Goal: Task Accomplishment & Management: Use online tool/utility

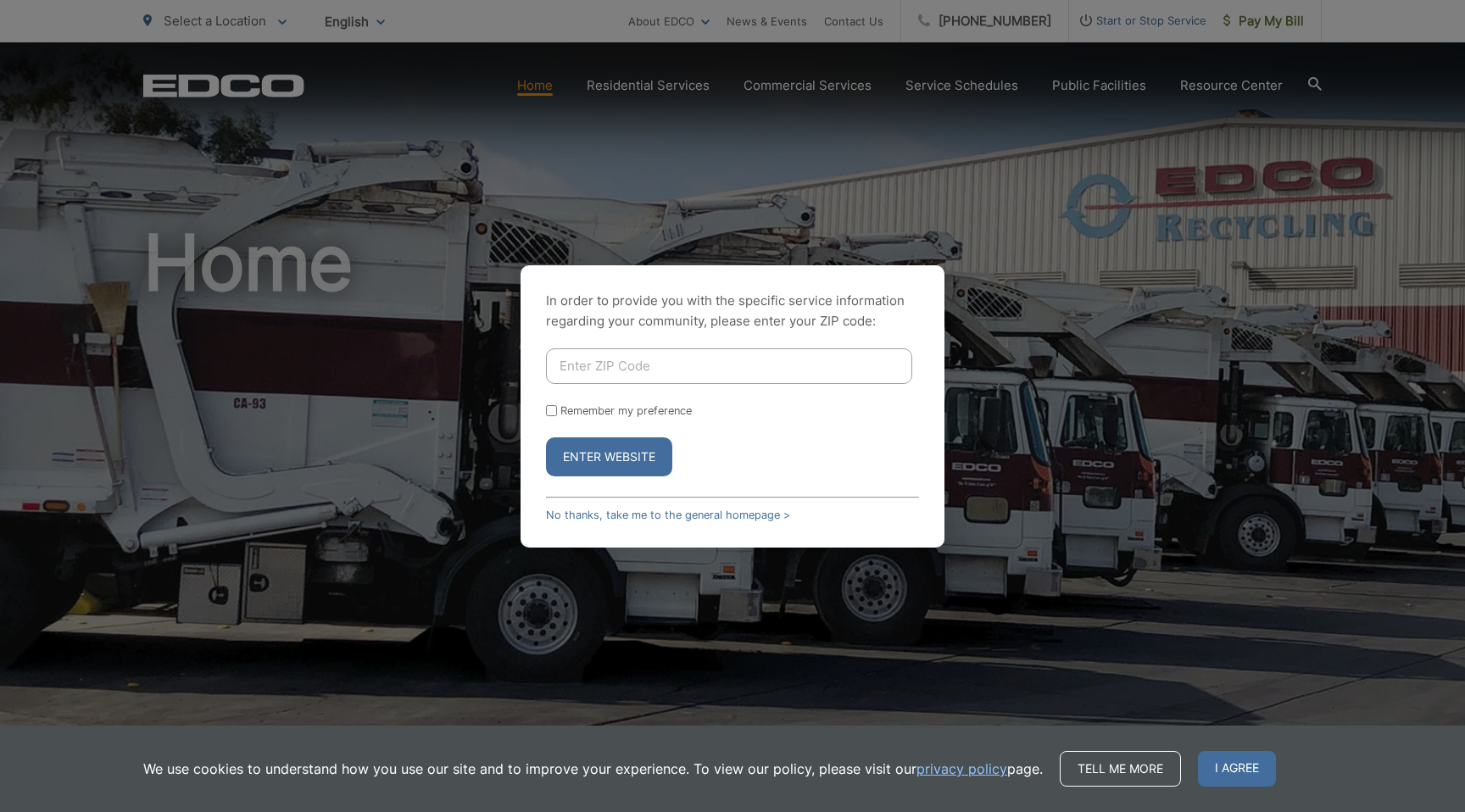
click at [610, 365] on input "Enter ZIP Code" at bounding box center [729, 366] width 366 height 36
type input "92102"
click at [612, 438] on button "Enter Website" at bounding box center [609, 456] width 126 height 39
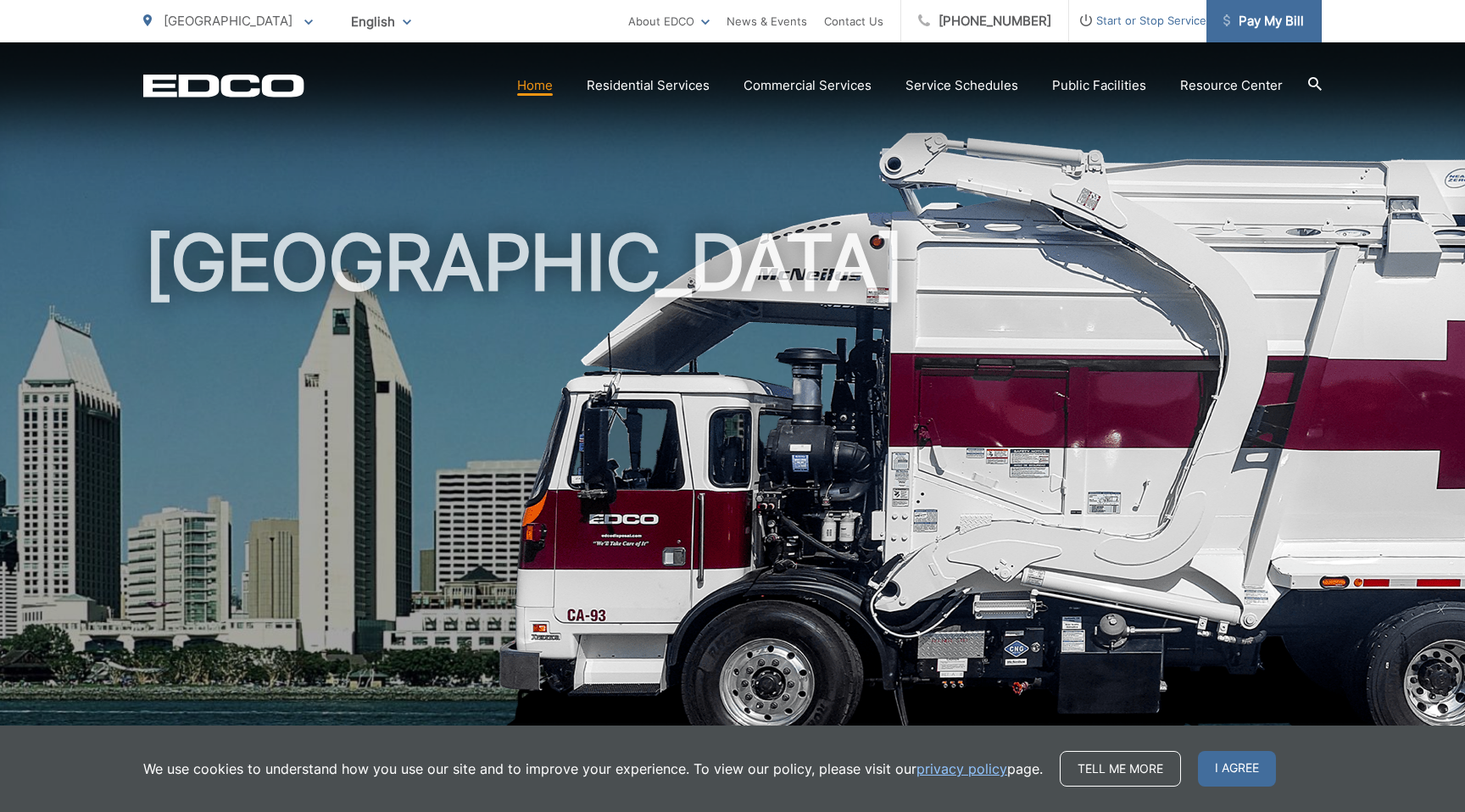
click at [1267, 29] on span "Pay My Bill" at bounding box center [1263, 22] width 80 height 21
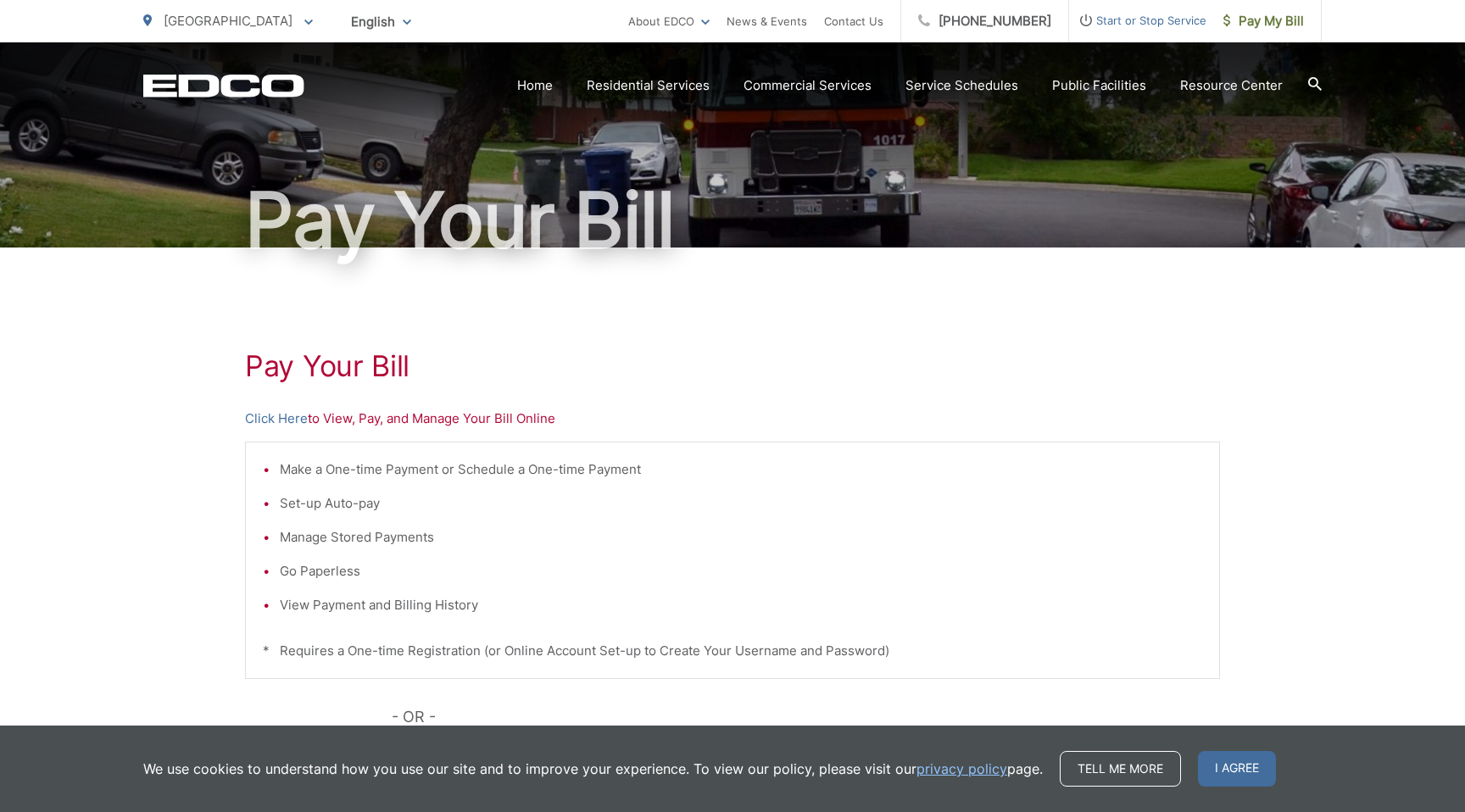
scroll to position [152, 0]
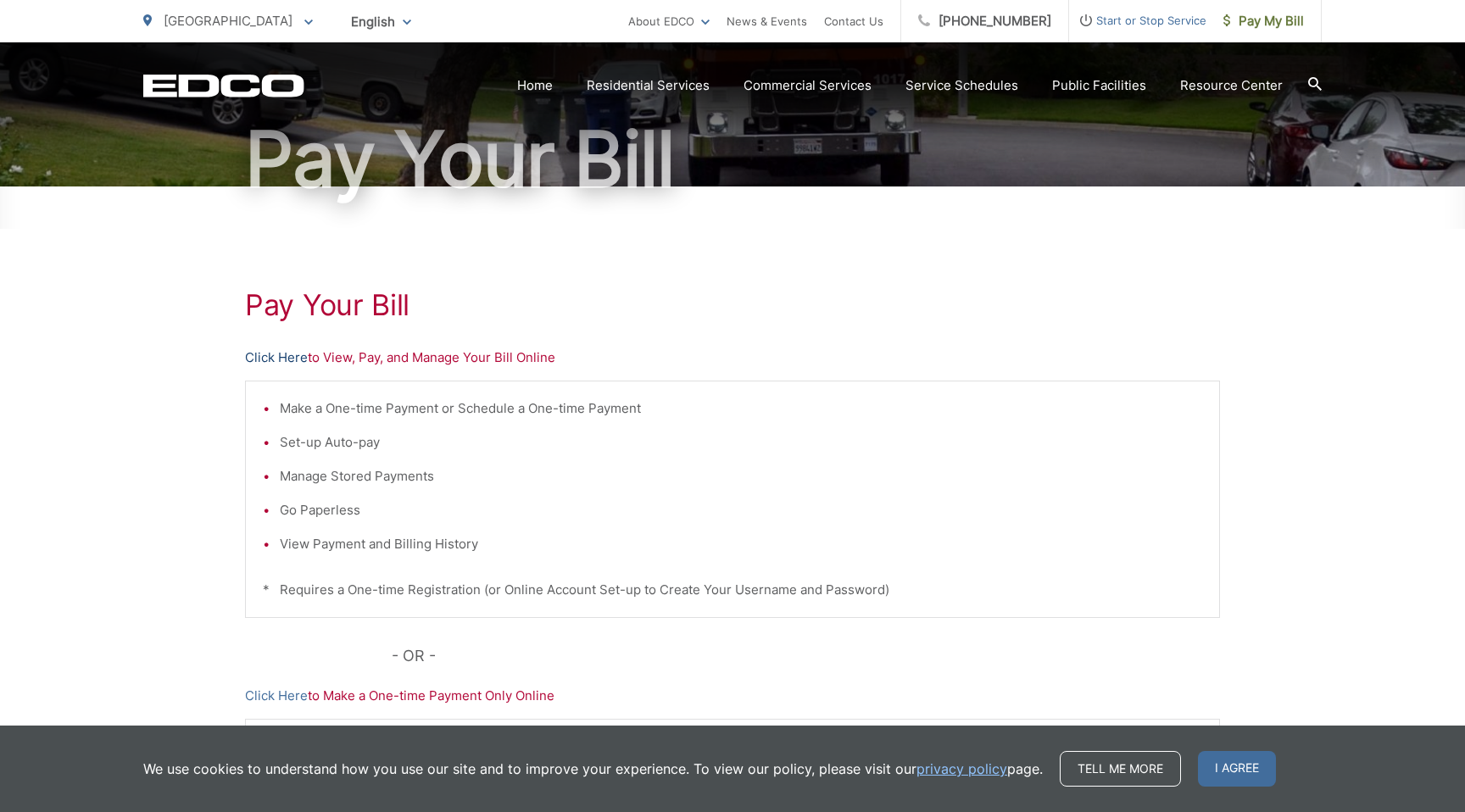
click at [255, 357] on link "Click Here" at bounding box center [276, 358] width 62 height 21
